Goal: Information Seeking & Learning: Learn about a topic

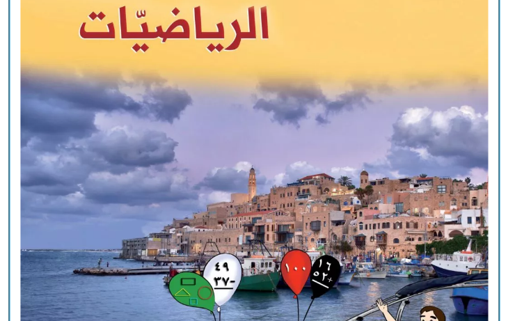
scroll to position [1284, 0]
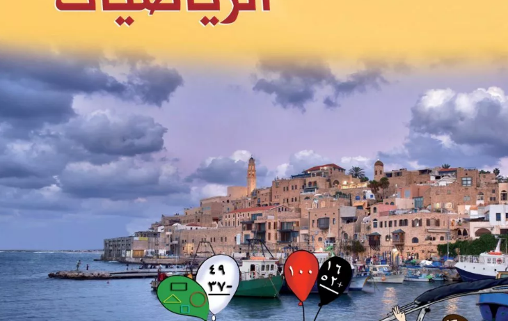
click at [290, 186] on img at bounding box center [253, 151] width 531 height 658
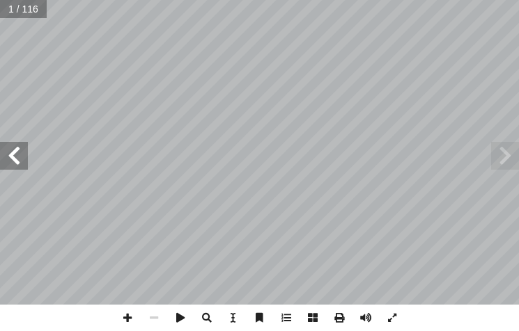
click at [9, 160] on span at bounding box center [14, 156] width 28 height 28
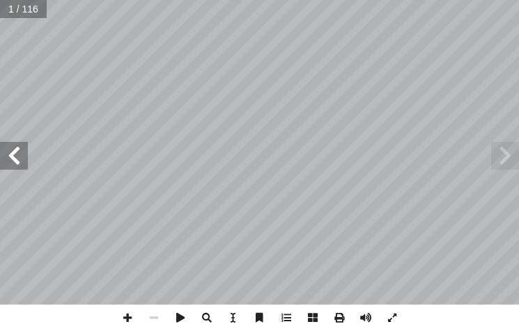
click at [9, 160] on span at bounding box center [14, 156] width 28 height 28
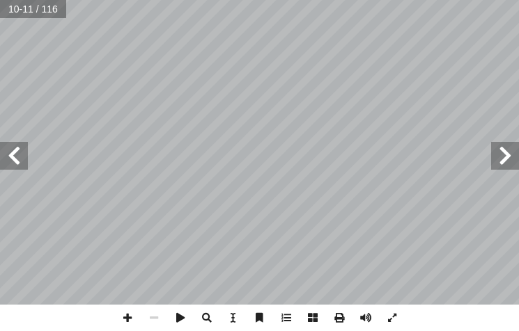
click at [9, 160] on span at bounding box center [14, 156] width 28 height 28
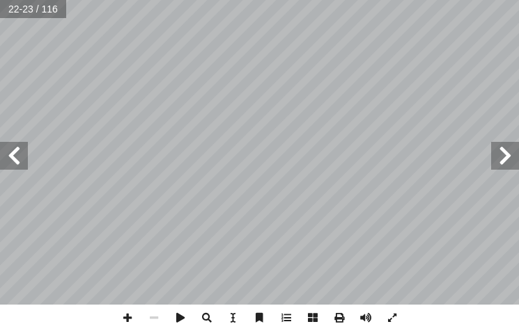
click at [9, 160] on span at bounding box center [14, 156] width 28 height 28
click at [16, 148] on span at bounding box center [14, 156] width 28 height 28
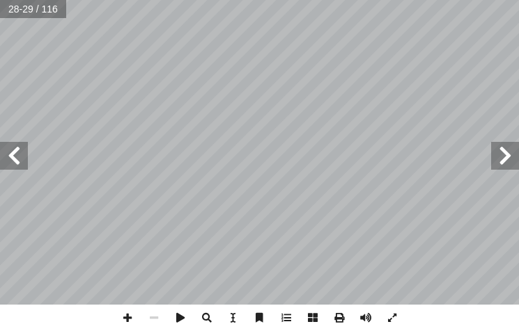
click at [16, 148] on span at bounding box center [14, 156] width 28 height 28
click at [124, 322] on span at bounding box center [127, 318] width 26 height 26
